Goal: Task Accomplishment & Management: Manage account settings

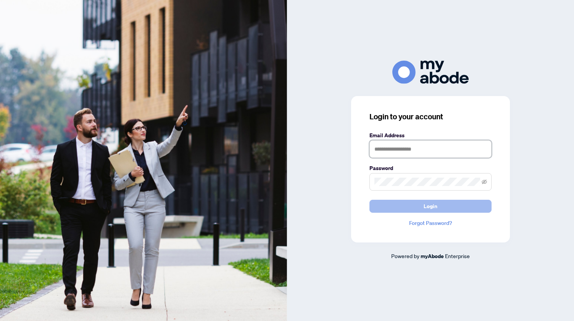
type input "**********"
click at [429, 207] on span "Login" at bounding box center [431, 206] width 14 height 12
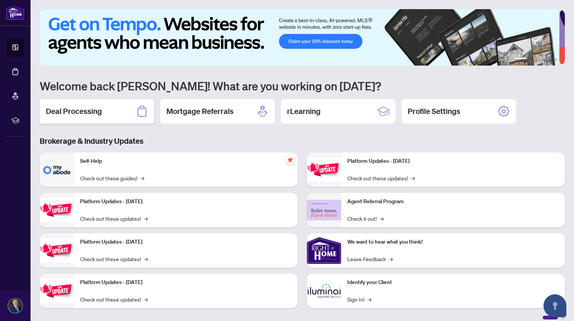
click at [79, 108] on h2 "Deal Processing" at bounding box center [74, 111] width 56 height 11
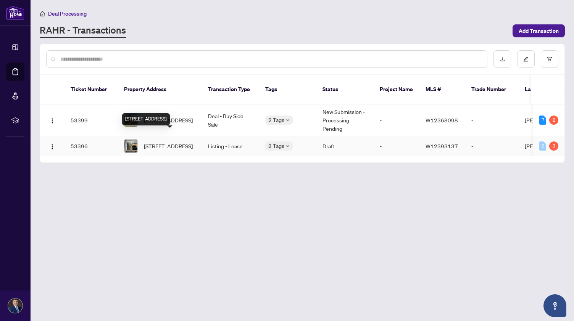
click at [165, 142] on span "1204-285 Enfield Pl, Mississauga, Ontario L5B 3Y6, Canada" at bounding box center [168, 146] width 49 height 8
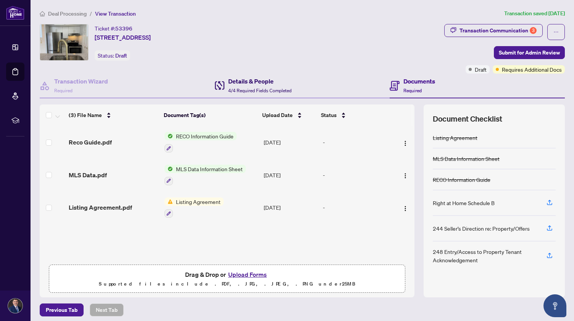
click at [248, 78] on h4 "Details & People" at bounding box center [259, 81] width 63 height 9
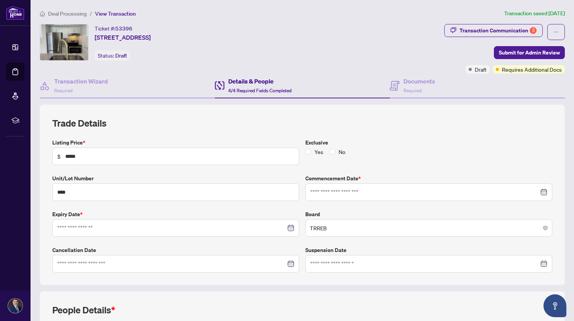
type input "**********"
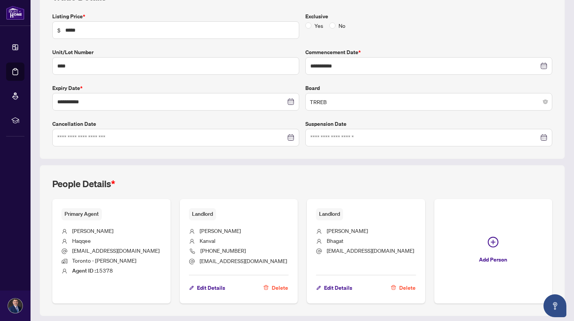
scroll to position [147, 0]
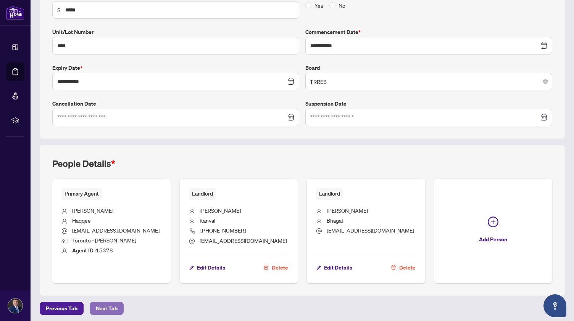
click at [113, 306] on span "Next Tab" at bounding box center [107, 309] width 22 height 12
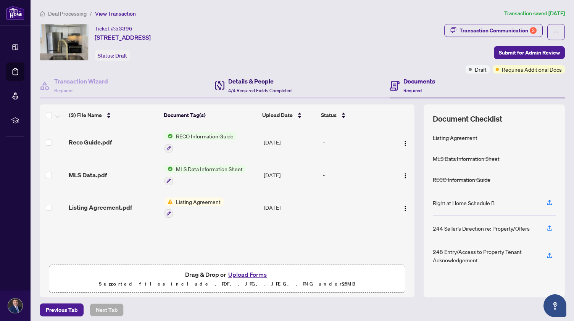
click at [240, 81] on h4 "Details & People" at bounding box center [259, 81] width 63 height 9
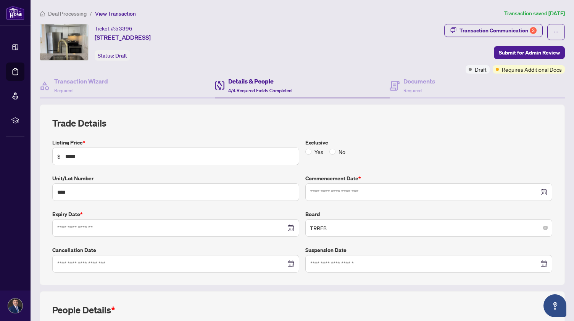
type input "**********"
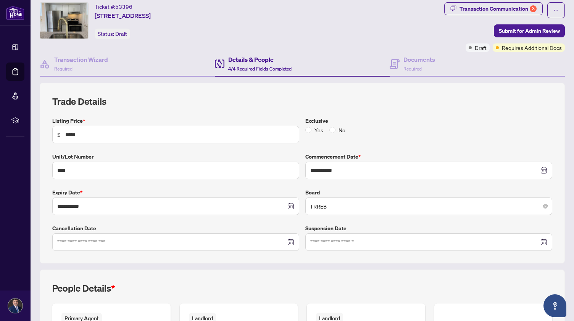
scroll to position [16, 0]
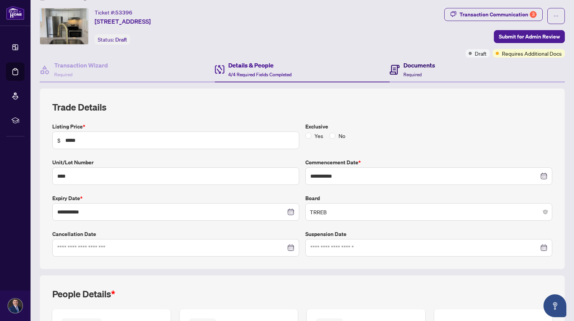
click at [406, 67] on h4 "Documents" at bounding box center [420, 65] width 32 height 9
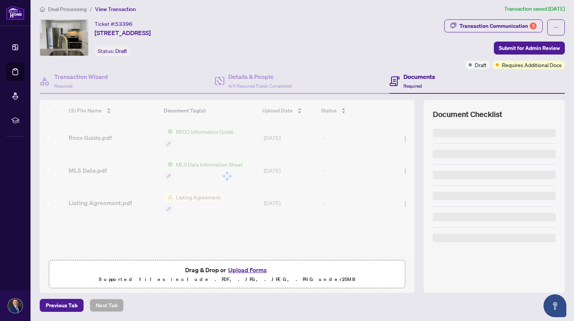
scroll to position [3, 0]
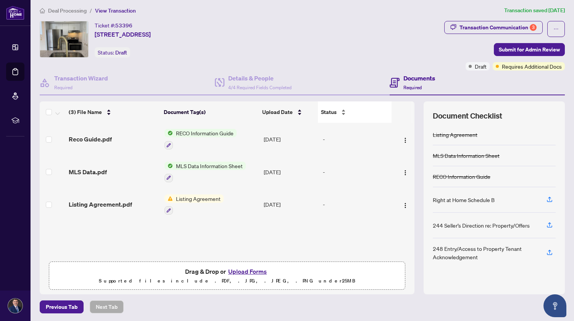
click at [339, 113] on div "Status" at bounding box center [354, 112] width 67 height 8
click at [340, 110] on div "Status" at bounding box center [354, 112] width 67 height 8
click at [73, 82] on div "Transaction Wizard Required" at bounding box center [81, 83] width 54 height 18
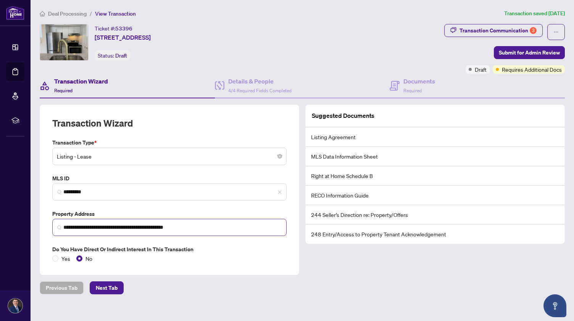
click at [58, 226] on img at bounding box center [59, 228] width 5 height 5
click at [106, 287] on span "Next Tab" at bounding box center [107, 288] width 22 height 12
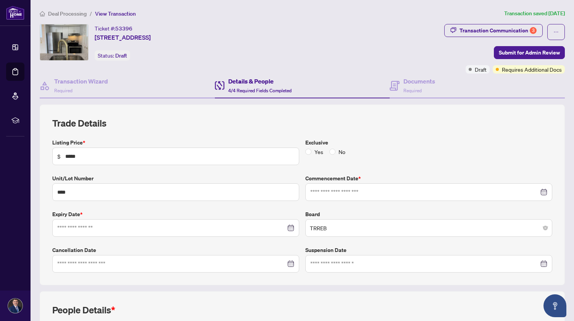
type input "**********"
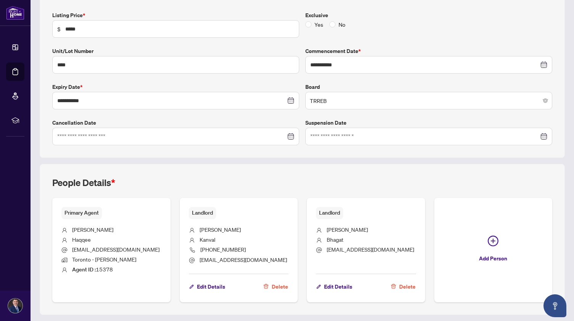
scroll to position [147, 0]
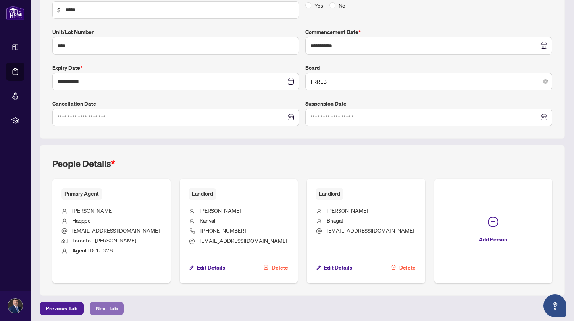
click at [103, 304] on span "Next Tab" at bounding box center [107, 309] width 22 height 12
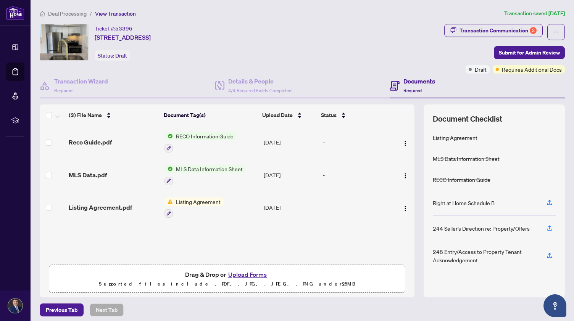
click at [195, 200] on span "Listing Agreement" at bounding box center [198, 202] width 51 height 8
click at [175, 236] on span "Listing Agreement" at bounding box center [183, 238] width 51 height 8
click at [405, 85] on h4 "Documents" at bounding box center [420, 81] width 32 height 9
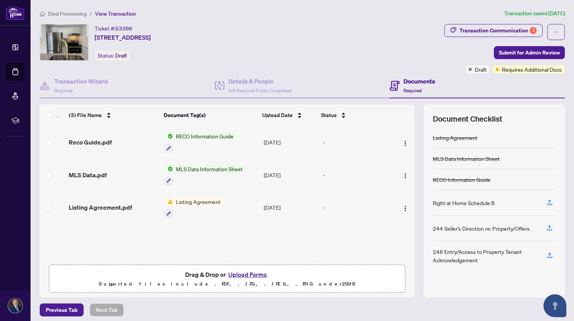
click at [411, 80] on h4 "Documents" at bounding box center [420, 81] width 32 height 9
click at [505, 30] on div "Transaction Communication 3" at bounding box center [498, 30] width 77 height 12
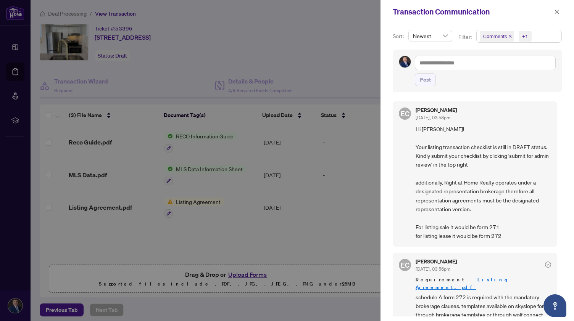
drag, startPoint x: 557, startPoint y: 125, endPoint x: 556, endPoint y: 116, distance: 9.2
click at [556, 116] on div "EC Erika Cunanan Sep/16/2025, 03:58pm Hi Adnan! Your listing transaction checkl…" at bounding box center [477, 207] width 169 height 220
click at [523, 125] on span "Hi Adnan! Your listing transaction checklist is still in DRAFT status. Kindly s…" at bounding box center [484, 183] width 136 height 116
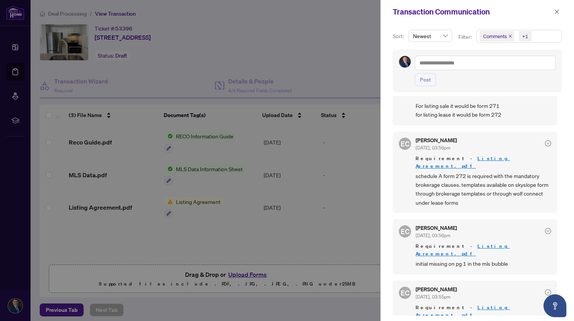
scroll to position [125, 0]
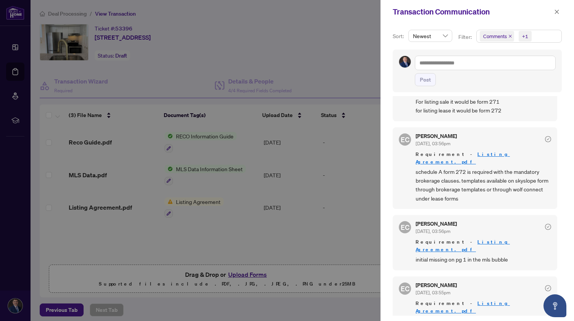
click at [246, 272] on div at bounding box center [287, 160] width 574 height 321
click at [558, 13] on icon "close" at bounding box center [557, 12] width 4 height 4
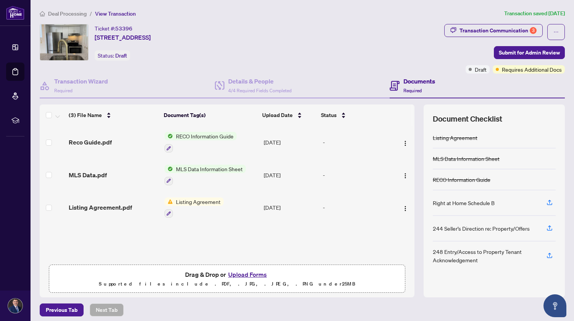
click at [246, 272] on button "Upload Forms" at bounding box center [247, 275] width 43 height 10
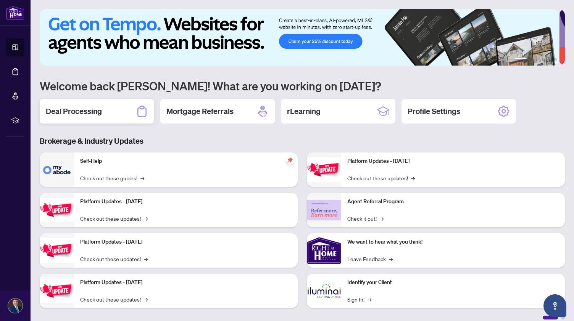
click at [92, 113] on h2 "Deal Processing" at bounding box center [74, 111] width 56 height 11
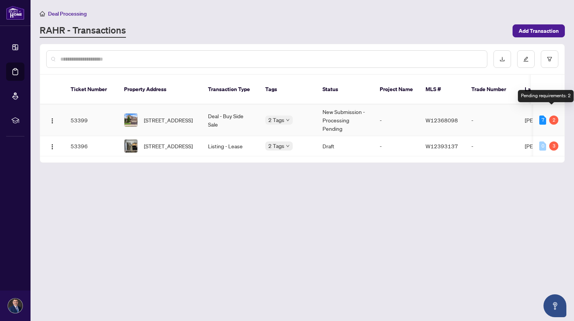
click at [549, 116] on div "2" at bounding box center [553, 120] width 9 height 9
click at [553, 116] on div "2" at bounding box center [553, 120] width 9 height 9
click at [541, 116] on div "7" at bounding box center [543, 120] width 7 height 9
click at [174, 116] on span "5893 Long Valley Rd, Mississauga, Ontario L5M 6J6, Canada" at bounding box center [168, 120] width 49 height 8
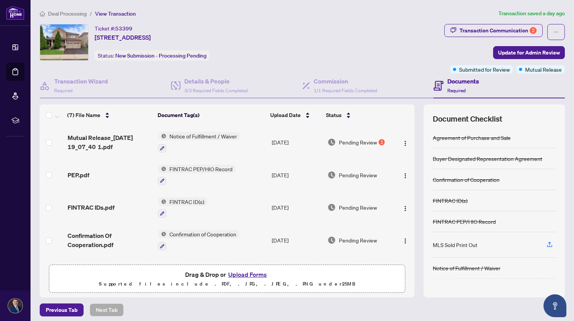
scroll to position [3, 0]
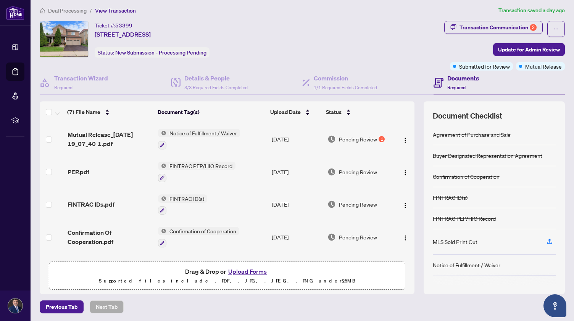
click at [218, 131] on span "Notice of Fulfillment / Waiver" at bounding box center [203, 133] width 74 height 8
click at [182, 130] on span "Notice of Fulfillment / Waiver" at bounding box center [203, 133] width 74 height 8
click at [365, 138] on span "Pending Review" at bounding box center [358, 139] width 38 height 8
